Goal: Task Accomplishment & Management: Complete application form

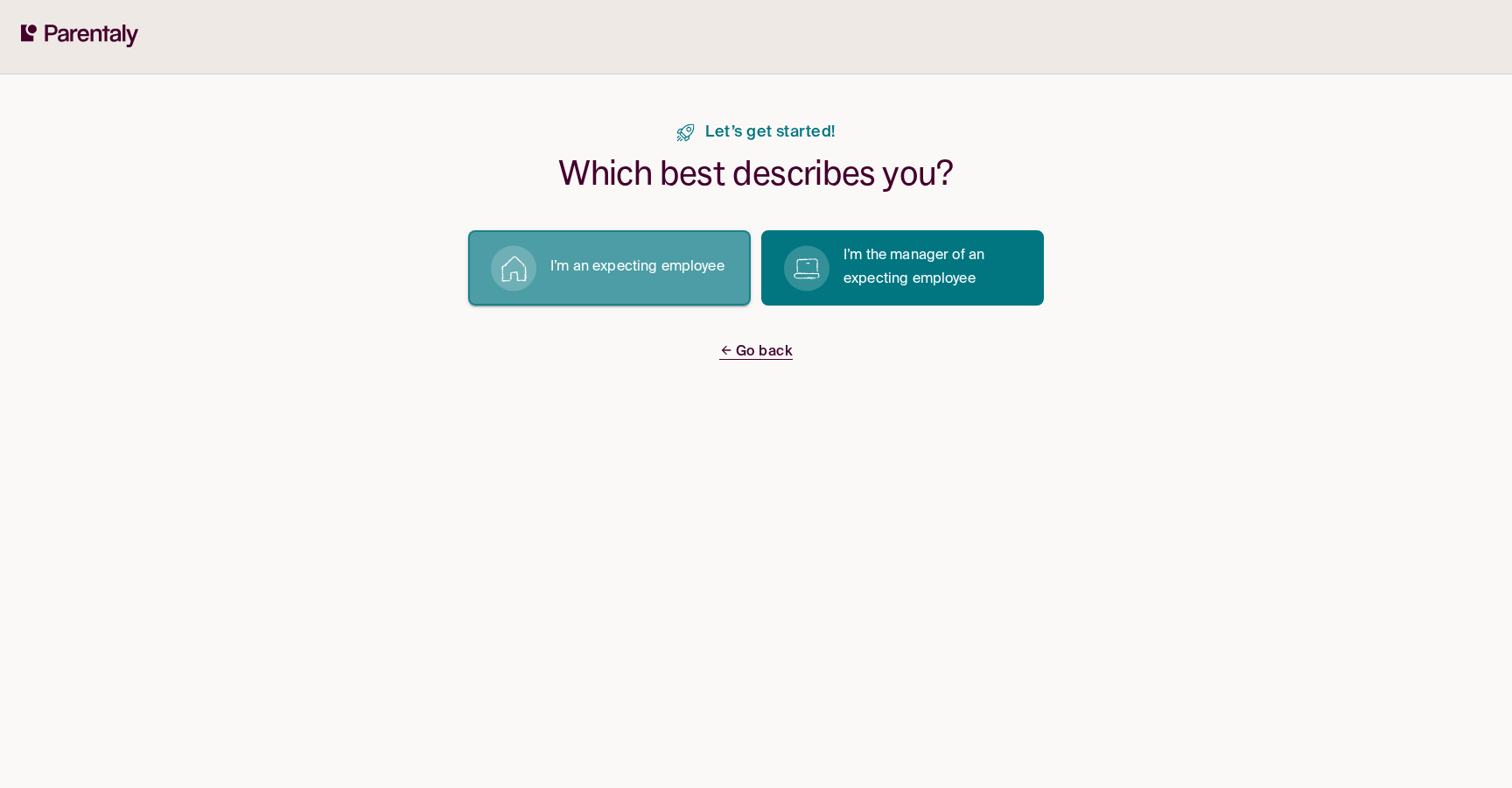
click at [663, 260] on p "I’m an expecting employee" at bounding box center [638, 267] width 174 height 23
